Goal: Task Accomplishment & Management: Manage account settings

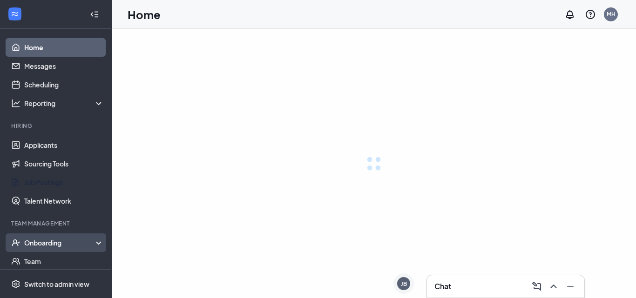
click at [44, 234] on li "Onboarding" at bounding box center [55, 243] width 111 height 19
click at [51, 250] on div "Onboarding" at bounding box center [56, 243] width 112 height 19
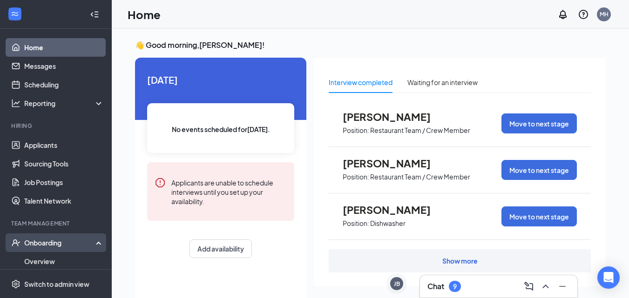
scroll to position [89, 0]
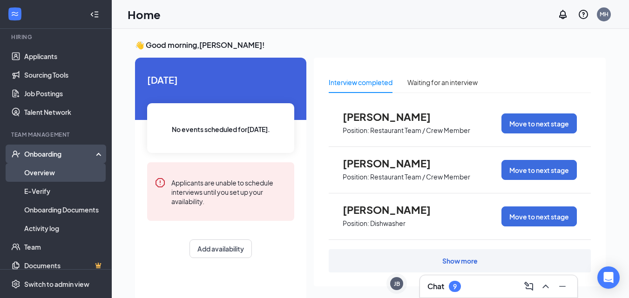
click at [36, 180] on link "Overview" at bounding box center [64, 172] width 80 height 19
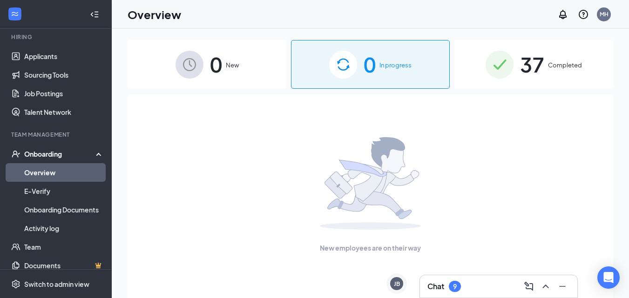
click at [529, 55] on span "37" at bounding box center [532, 64] width 24 height 32
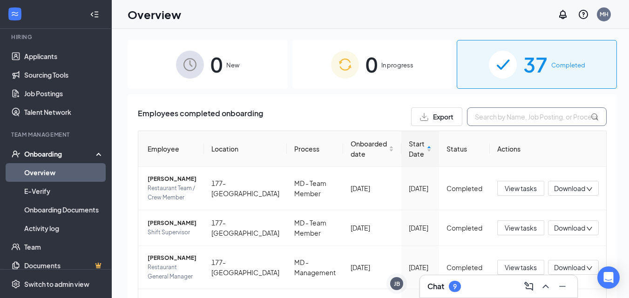
click at [536, 122] on input "text" at bounding box center [537, 116] width 140 height 19
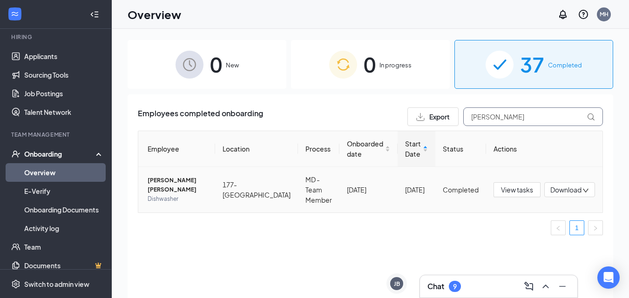
type input "[PERSON_NAME]"
click at [175, 181] on span "[PERSON_NAME] [PERSON_NAME]" at bounding box center [177, 185] width 60 height 19
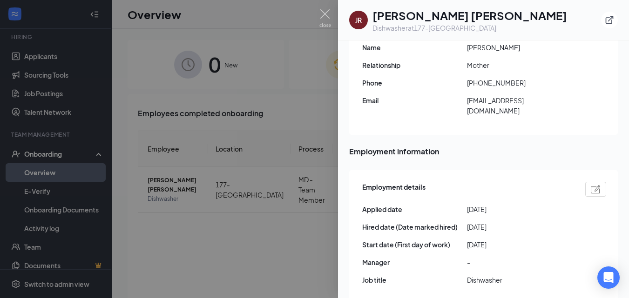
scroll to position [467, 0]
